Goal: Task Accomplishment & Management: Manage account settings

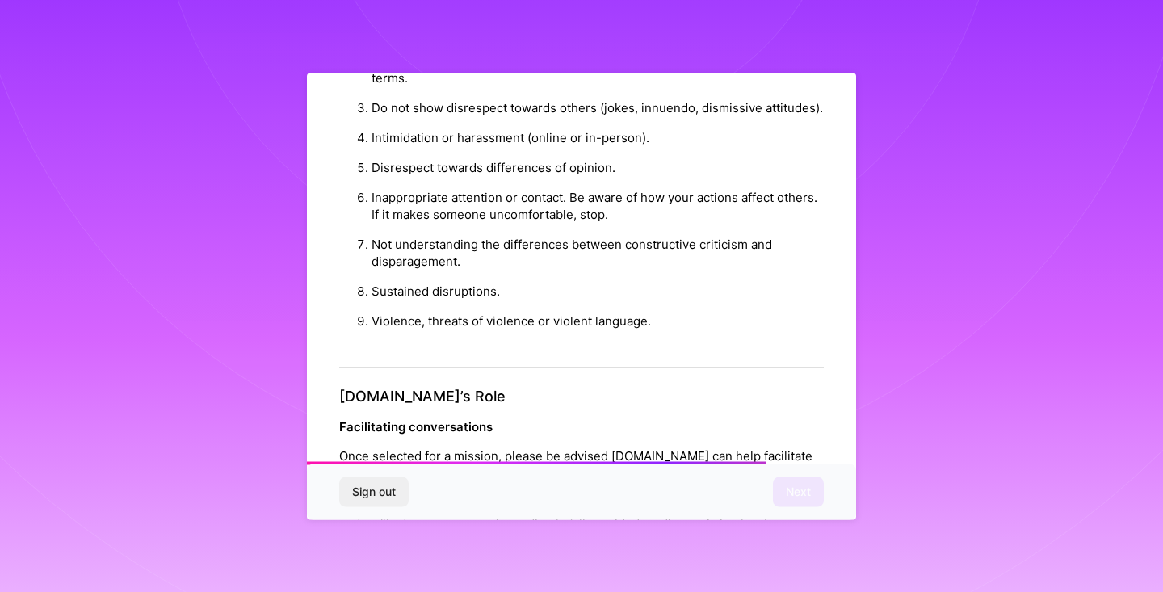
scroll to position [1776, 0]
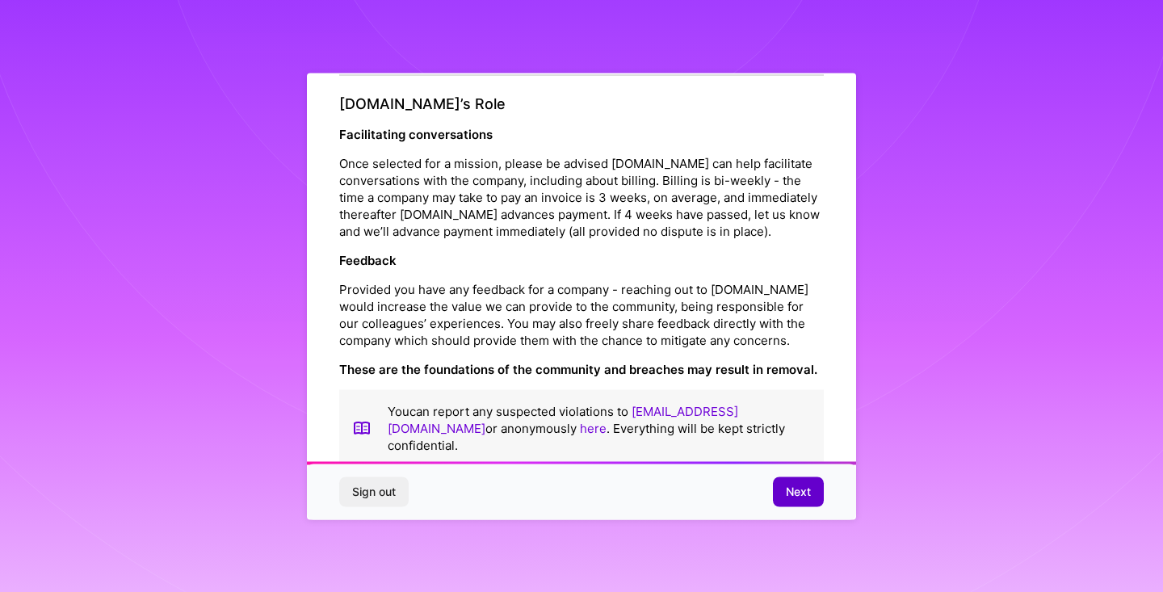
click at [797, 490] on span "Next" at bounding box center [798, 492] width 25 height 16
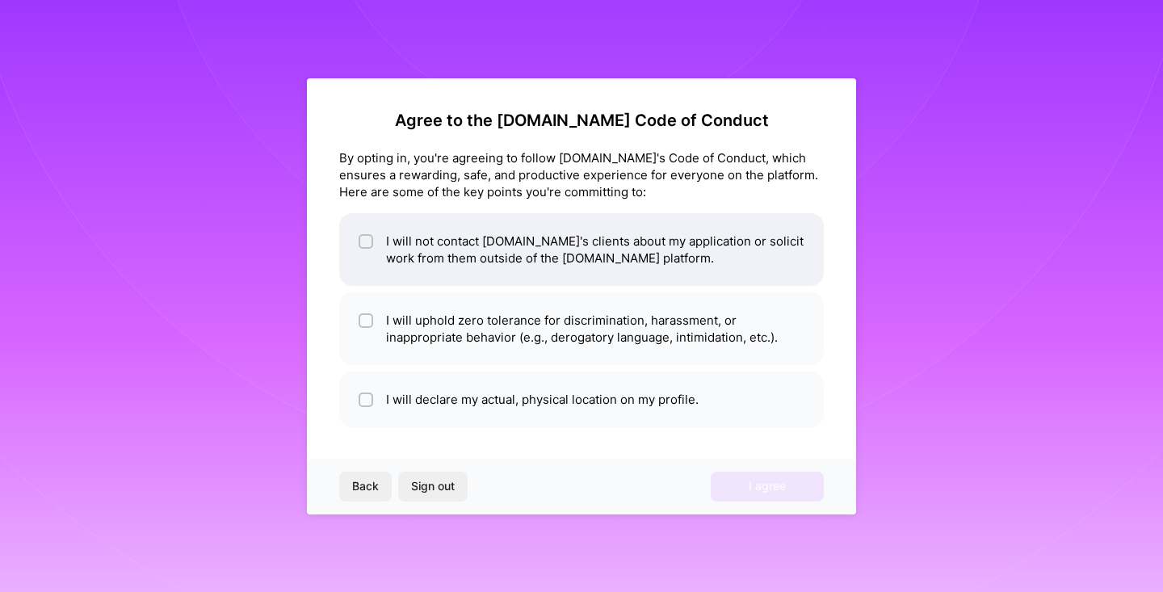
click at [363, 242] on input "checkbox" at bounding box center [367, 242] width 11 height 11
checkbox input "true"
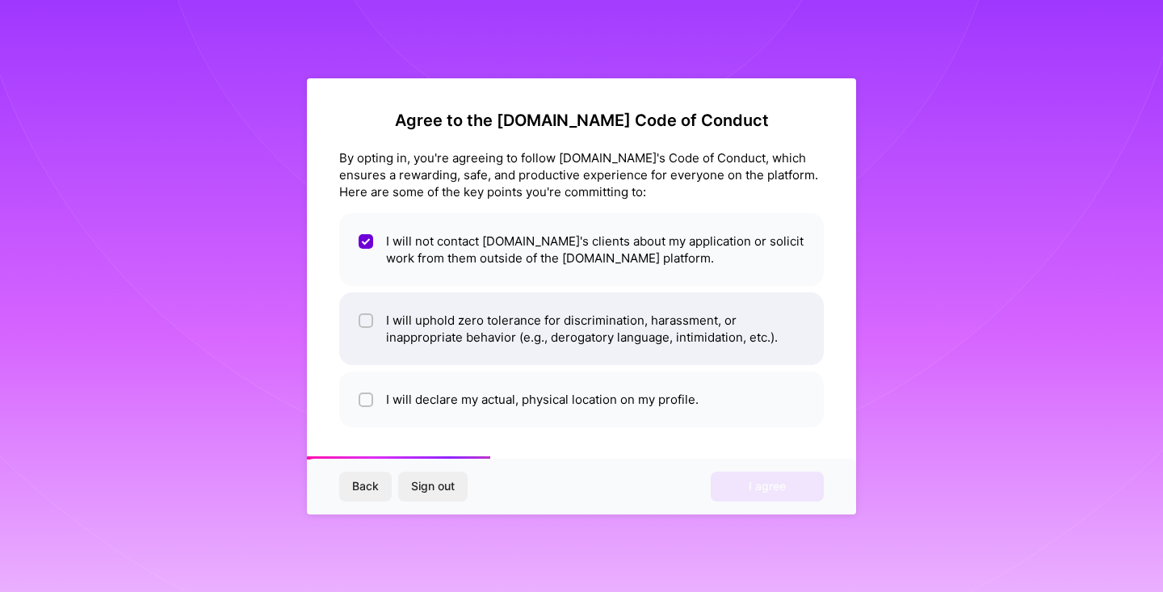
click at [364, 325] on input "checkbox" at bounding box center [367, 321] width 11 height 11
checkbox input "true"
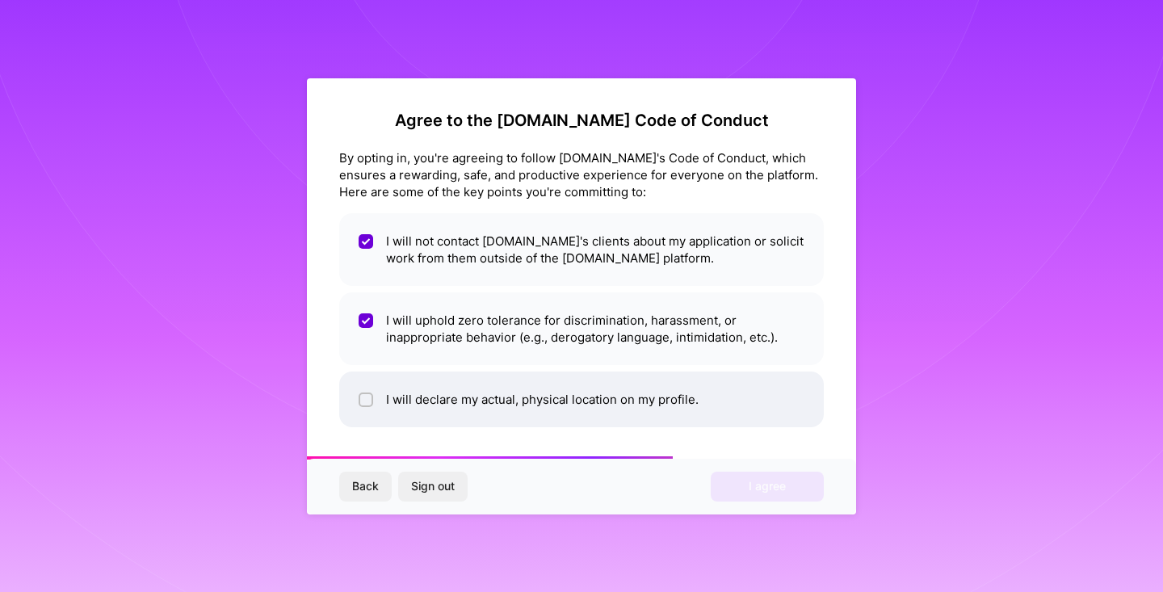
click at [364, 397] on input "checkbox" at bounding box center [367, 400] width 11 height 11
checkbox input "true"
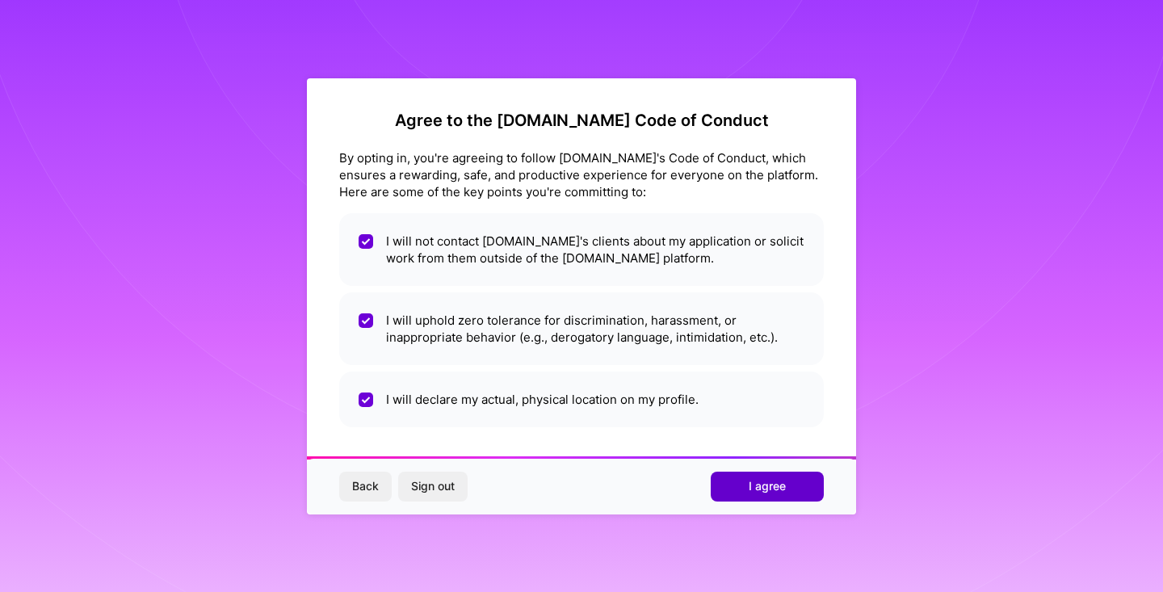
click at [765, 477] on button "I agree" at bounding box center [767, 486] width 113 height 29
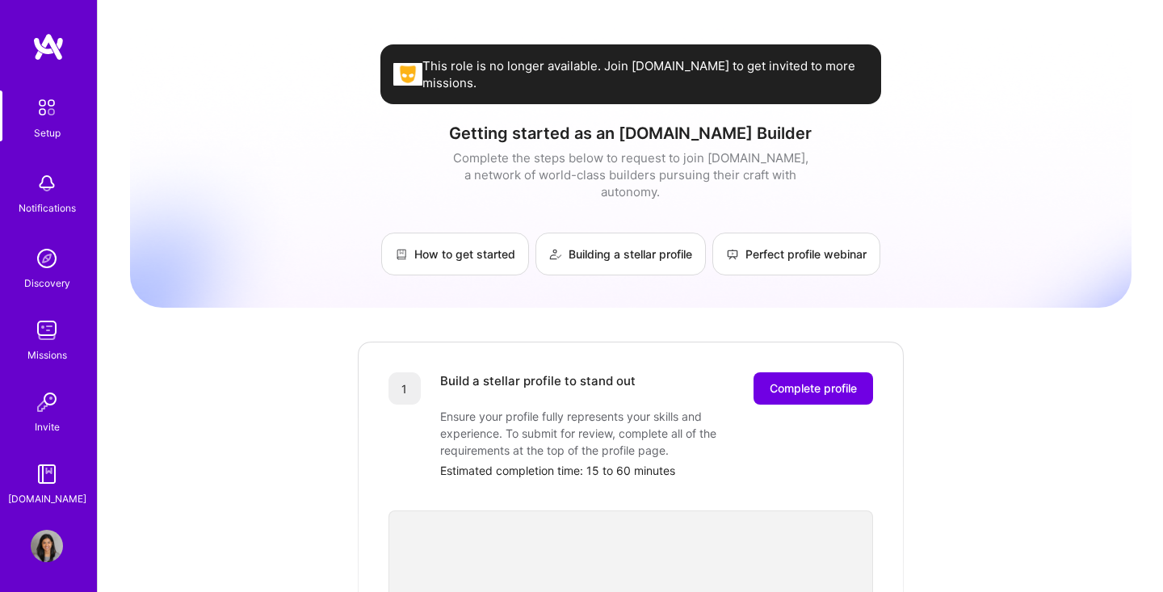
click at [47, 541] on img at bounding box center [47, 546] width 32 height 32
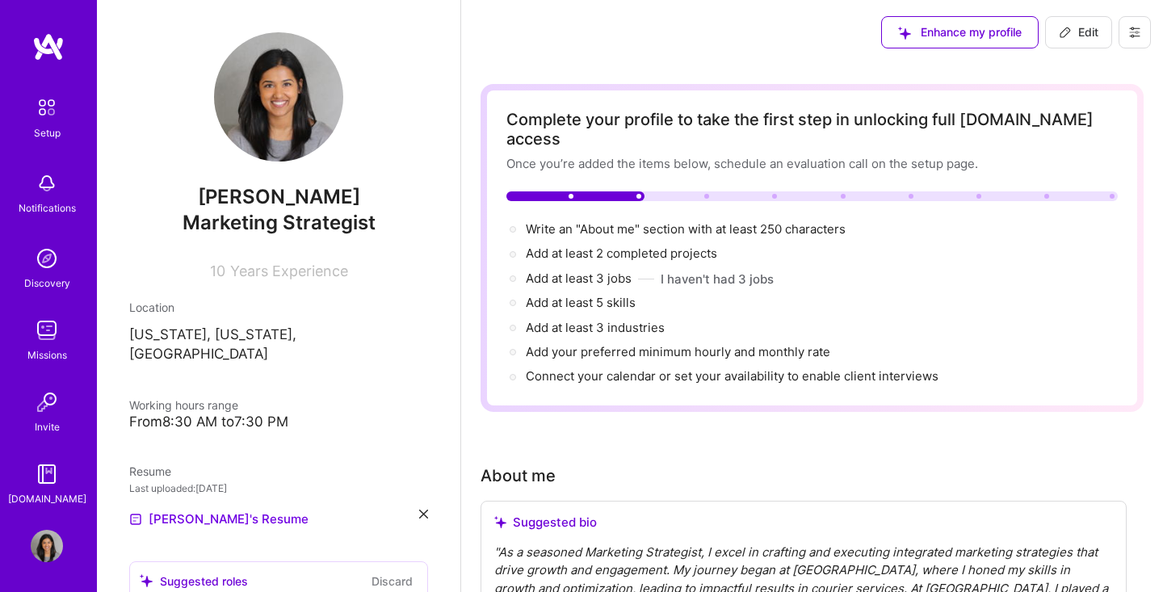
click at [1133, 36] on icon at bounding box center [1135, 32] width 13 height 13
click at [1081, 67] on button "Settings" at bounding box center [1090, 68] width 121 height 41
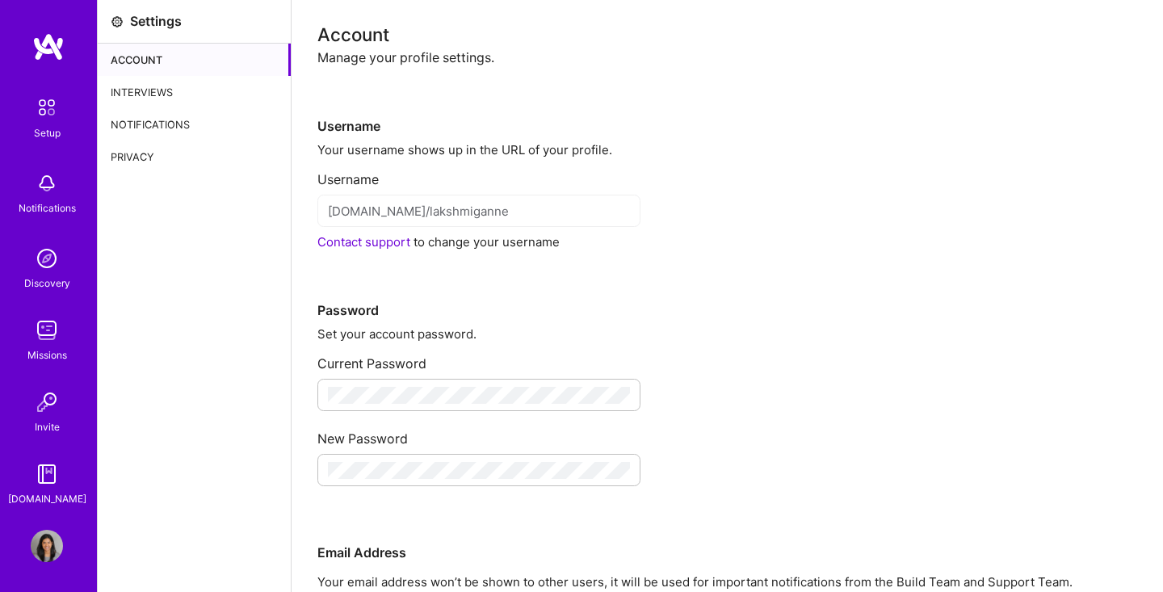
click at [161, 105] on div "Interviews" at bounding box center [194, 92] width 193 height 32
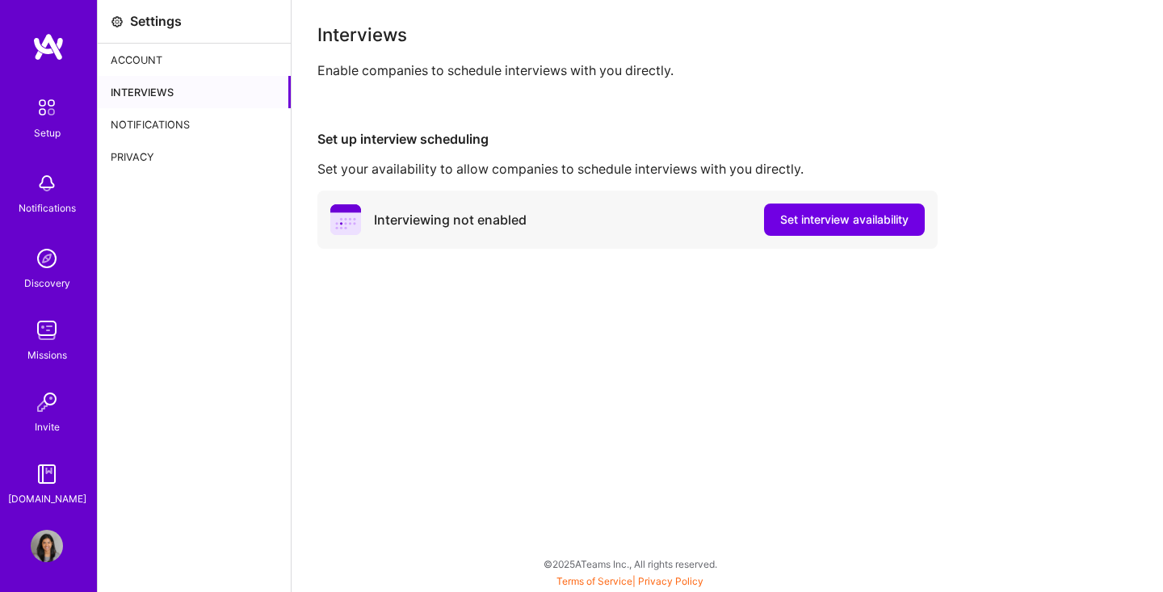
click at [162, 124] on div "Notifications" at bounding box center [194, 124] width 193 height 32
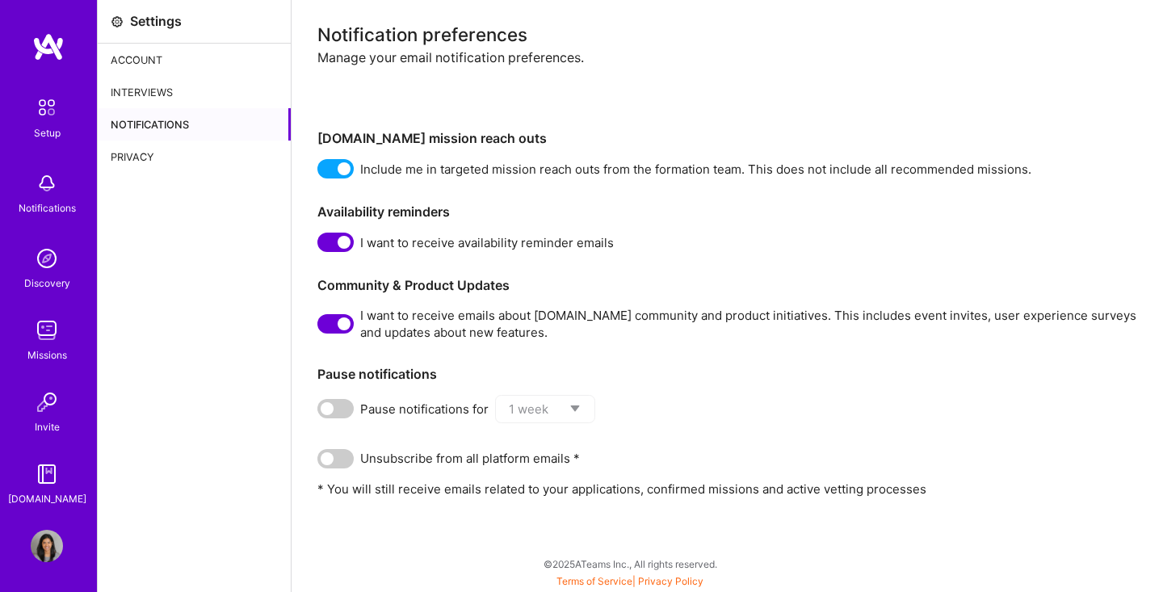
click at [132, 154] on div "Privacy" at bounding box center [194, 157] width 193 height 32
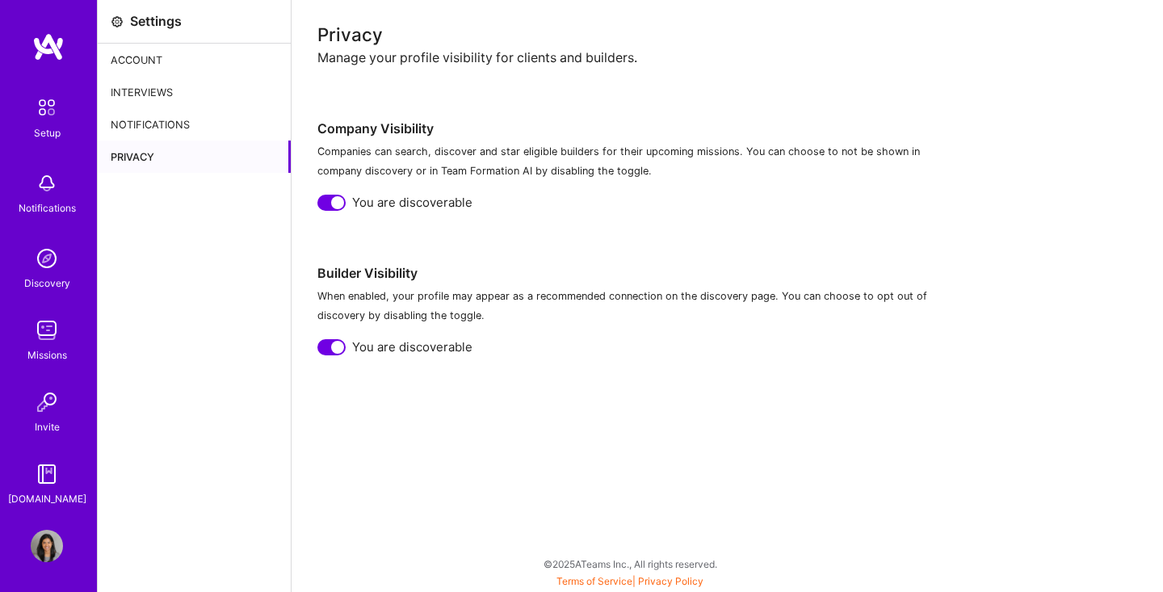
click at [153, 54] on div "Account" at bounding box center [194, 60] width 193 height 32
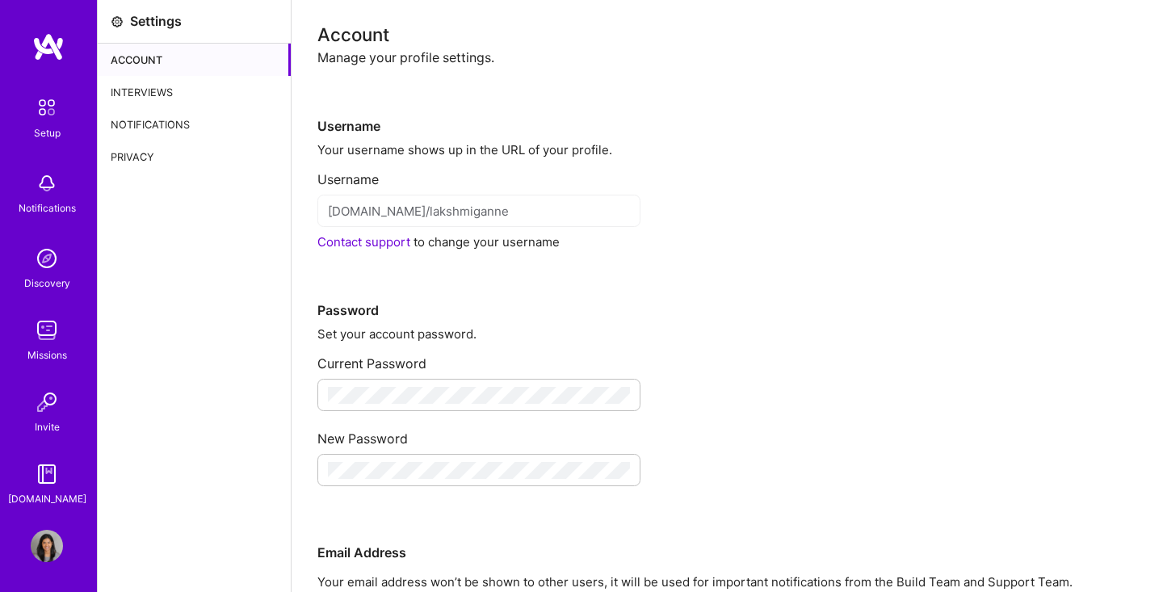
click at [52, 41] on img at bounding box center [48, 46] width 32 height 29
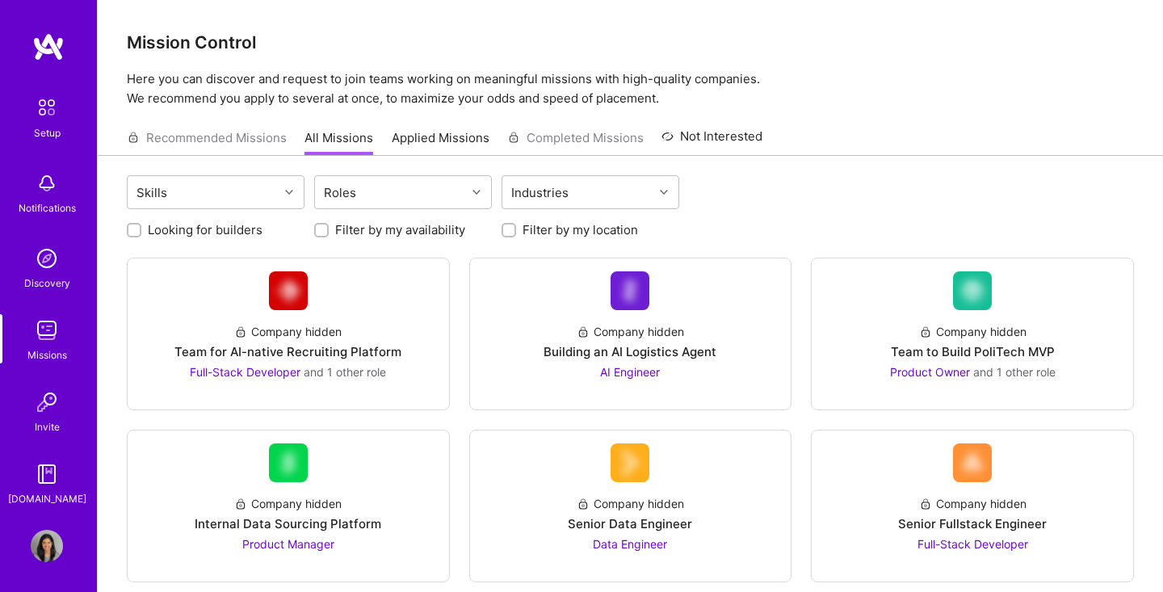
click at [57, 52] on img at bounding box center [48, 46] width 32 height 29
